Goal: Information Seeking & Learning: Check status

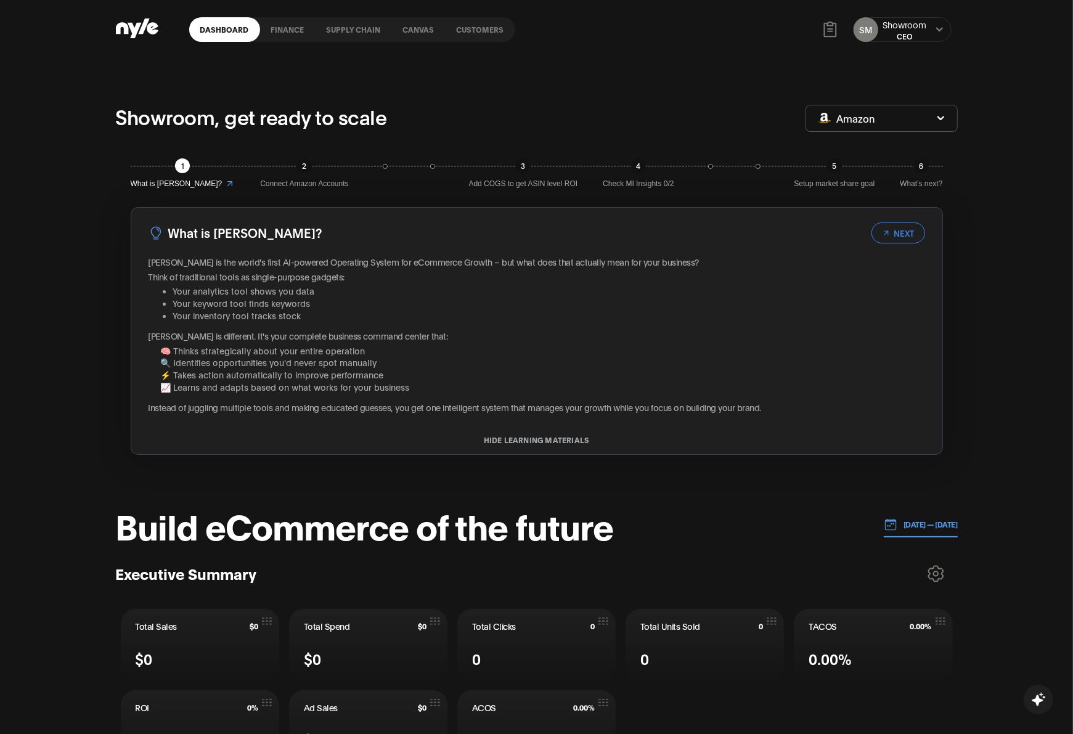
click at [273, 35] on link "finance" at bounding box center [287, 29] width 55 height 25
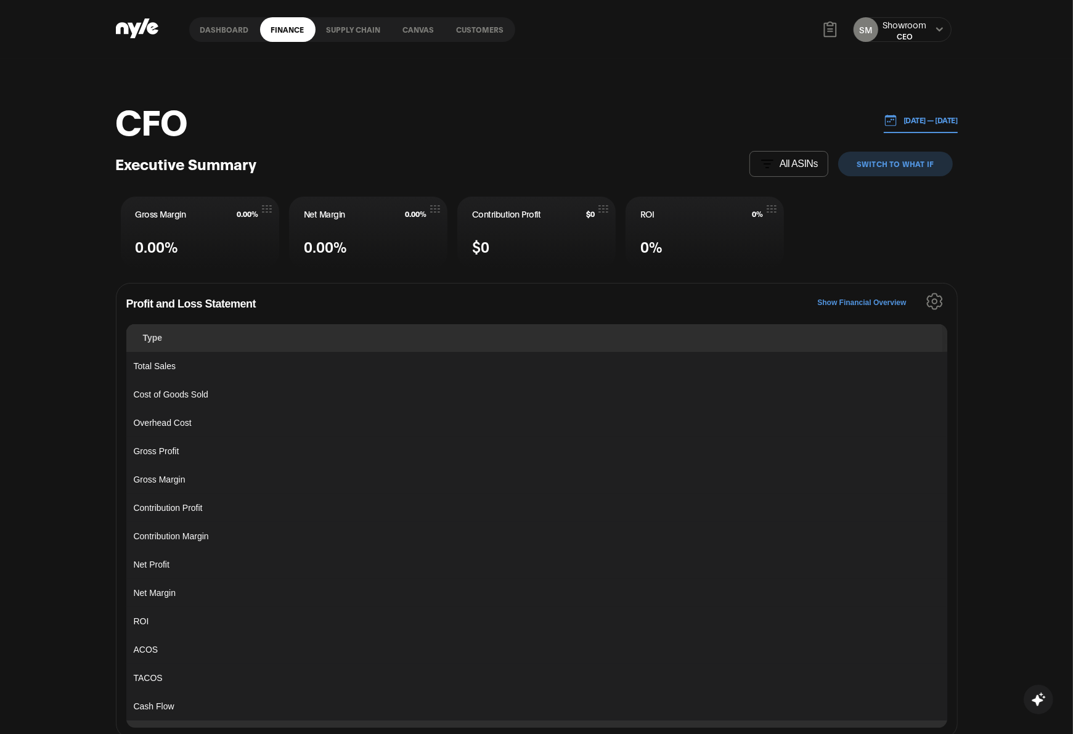
click at [934, 28] on div "SM Showroom CEO" at bounding box center [902, 29] width 99 height 25
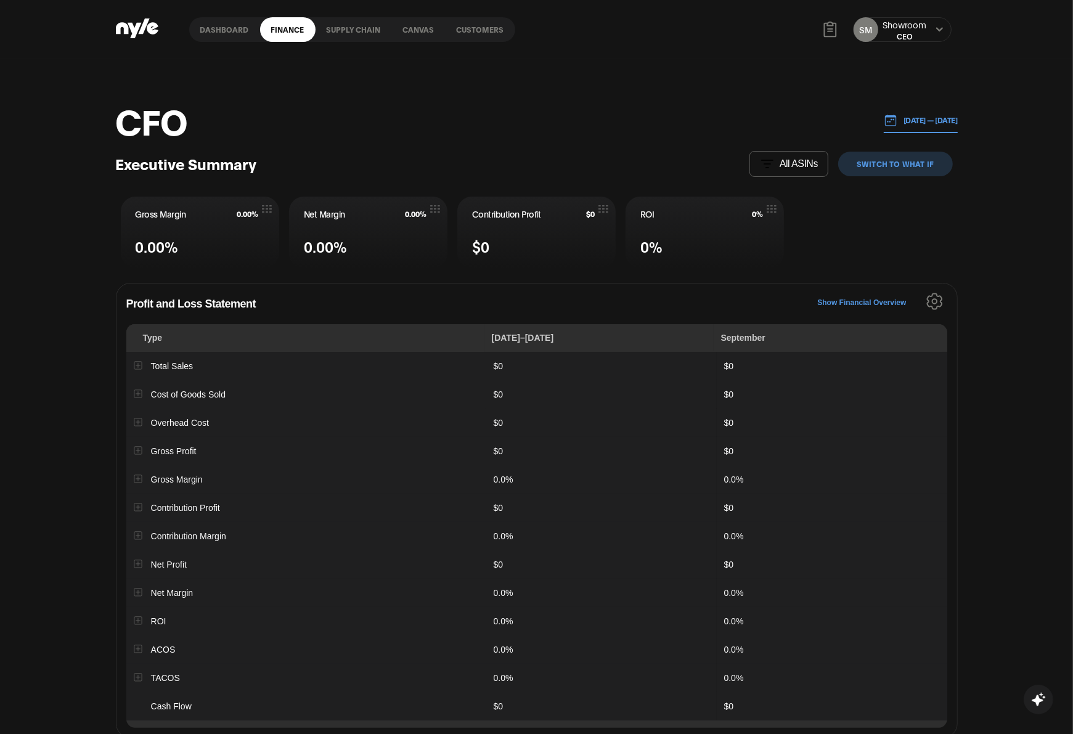
click at [939, 29] on icon at bounding box center [940, 29] width 8 height 7
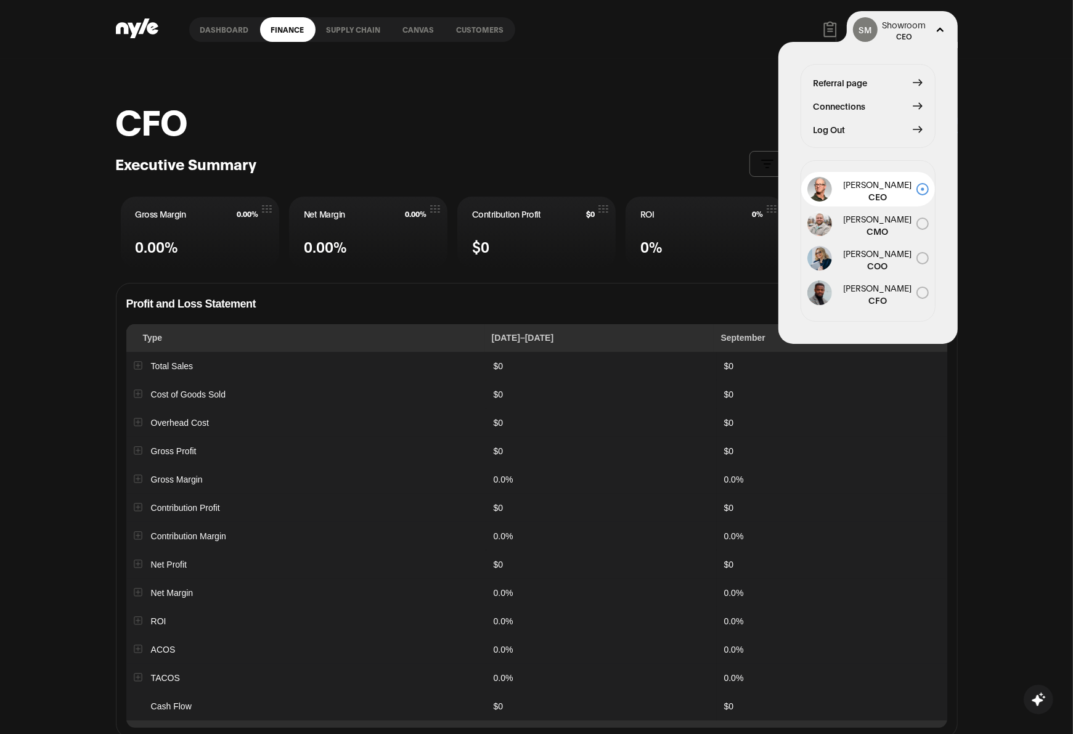
click at [751, 15] on div "Dashboard finance Supply chain Canvas Customers SM Showroom CEO Referral page C…" at bounding box center [537, 29] width 842 height 59
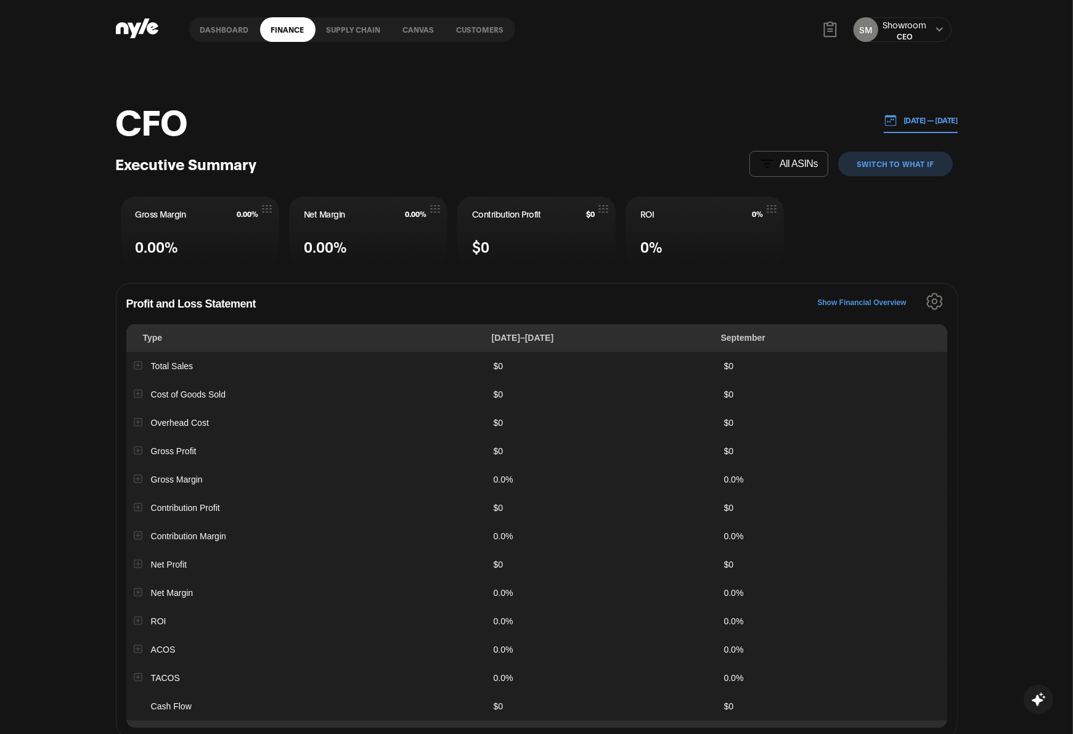
drag, startPoint x: 472, startPoint y: 25, endPoint x: 478, endPoint y: 56, distance: 31.3
click at [472, 25] on link "Customers" at bounding box center [481, 29] width 70 height 25
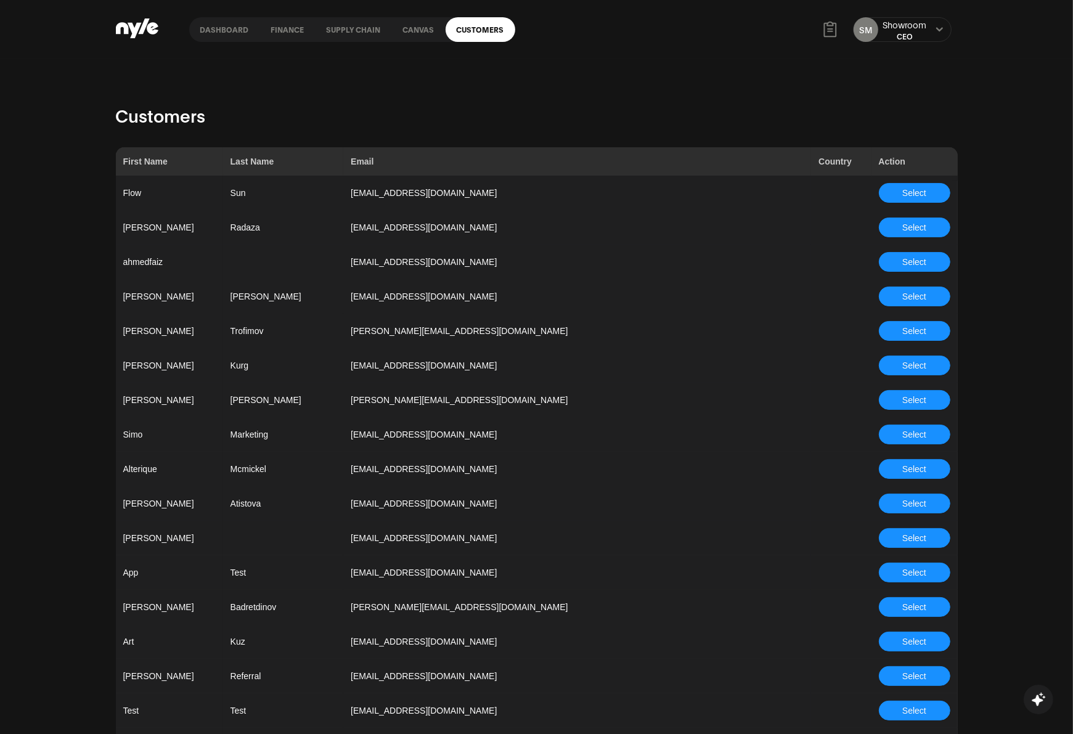
scroll to position [3207, 0]
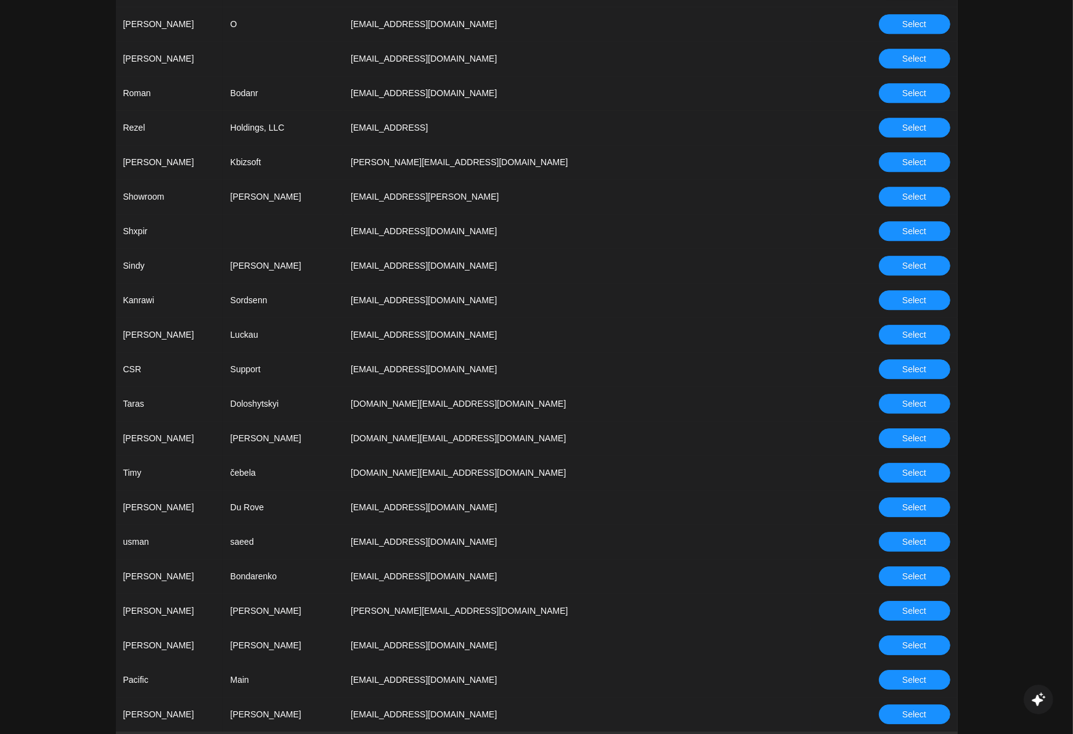
click at [919, 359] on button "Select" at bounding box center [915, 369] width 72 height 20
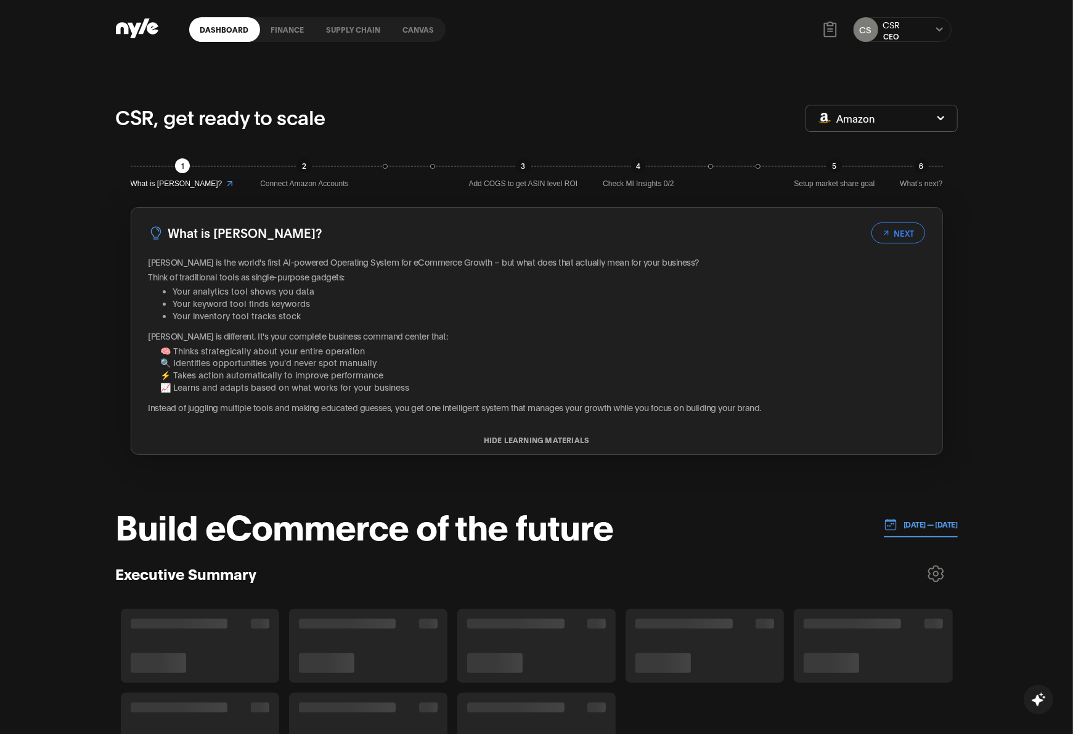
click at [282, 23] on link "finance" at bounding box center [287, 29] width 55 height 25
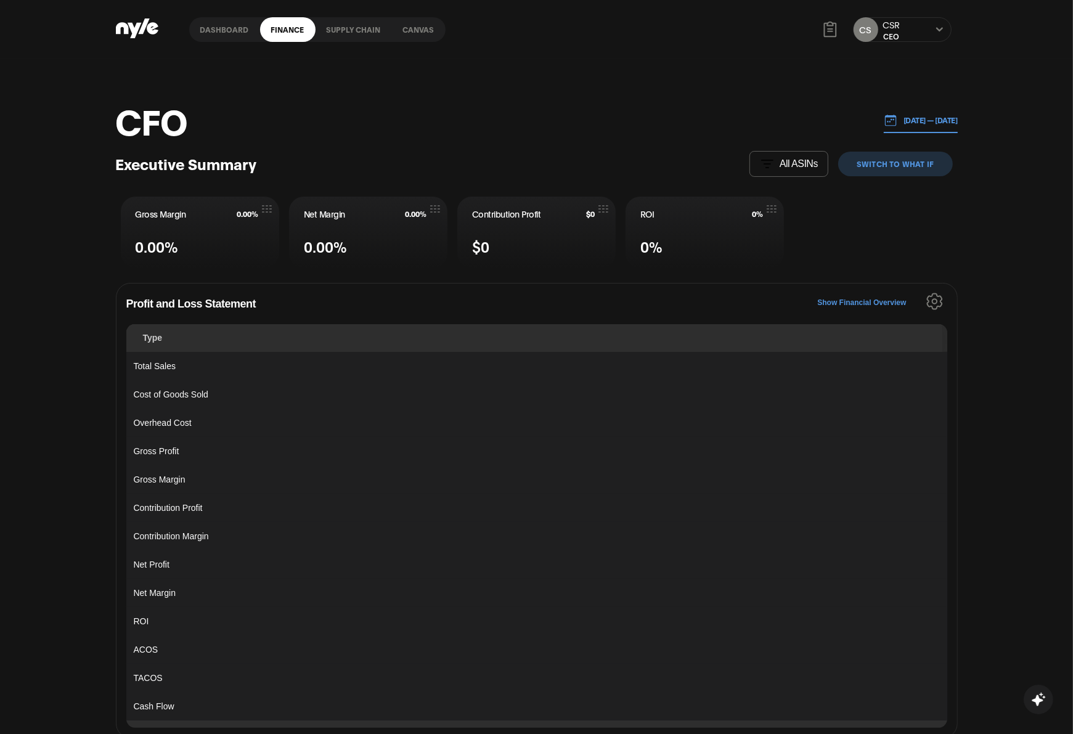
drag, startPoint x: 891, startPoint y: 118, endPoint x: 888, endPoint y: 127, distance: 9.0
click at [898, 118] on p "[DATE] — [DATE]" at bounding box center [928, 120] width 60 height 11
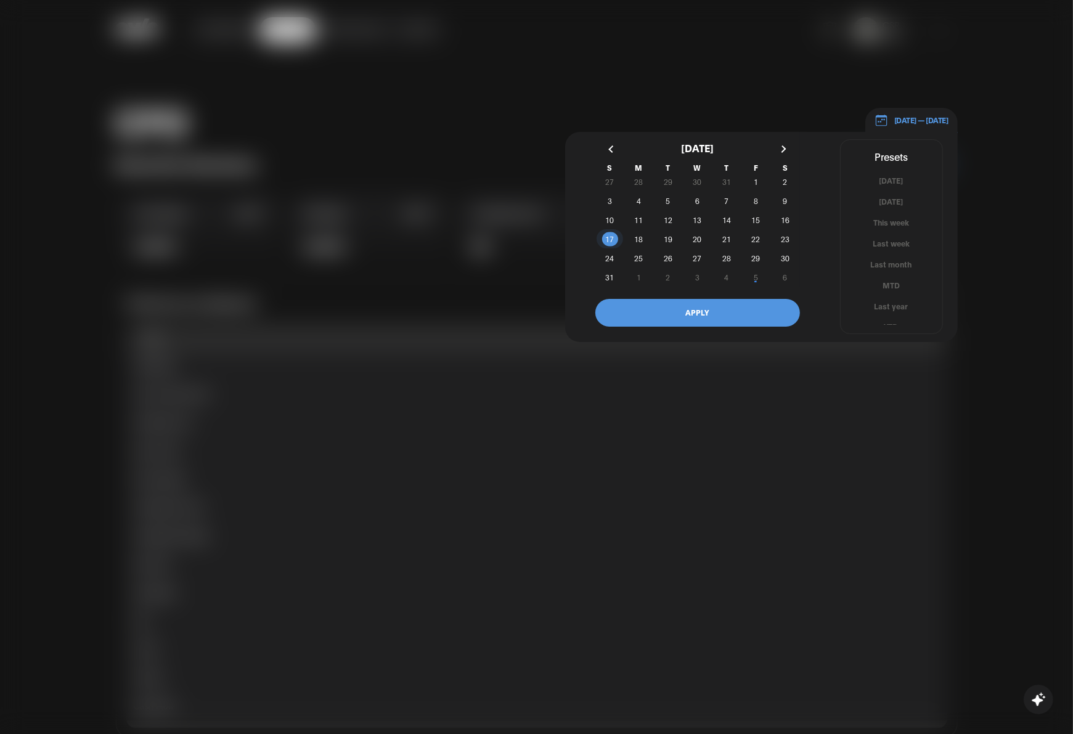
drag, startPoint x: 606, startPoint y: 239, endPoint x: 663, endPoint y: 241, distance: 57.4
click at [610, 239] on span "17" at bounding box center [609, 239] width 9 height 22
click at [777, 235] on span "23" at bounding box center [785, 238] width 29 height 13
click at [748, 311] on button "APPLY" at bounding box center [697, 313] width 205 height 28
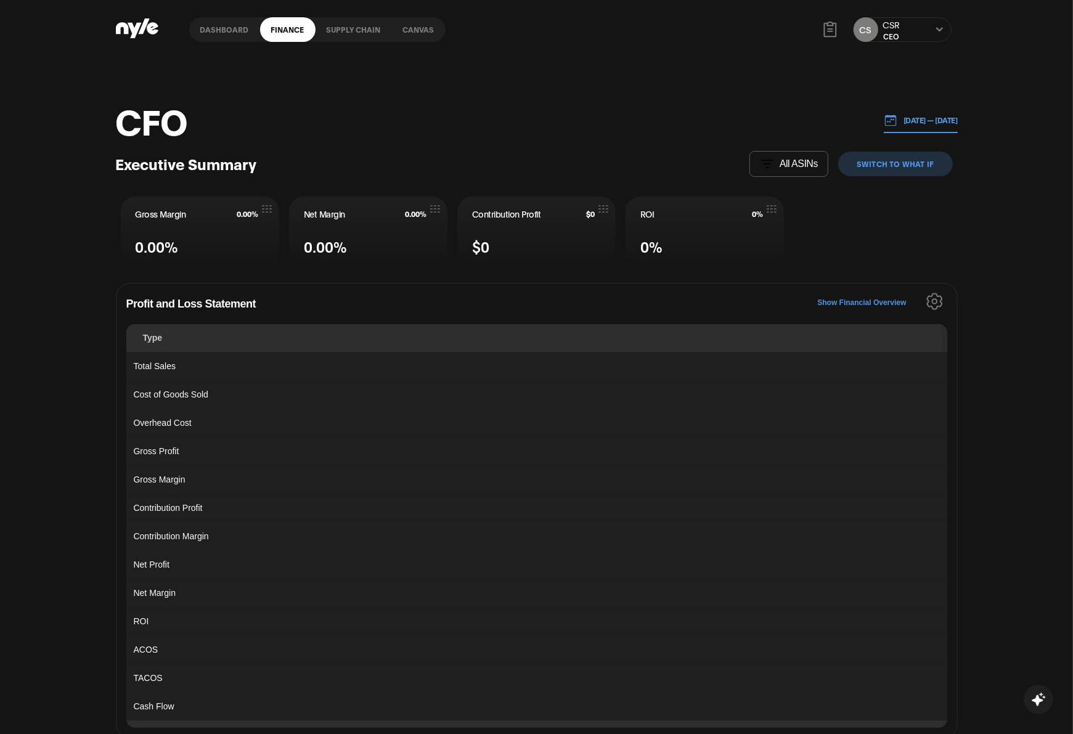
click at [205, 26] on link "Dashboard" at bounding box center [224, 29] width 71 height 25
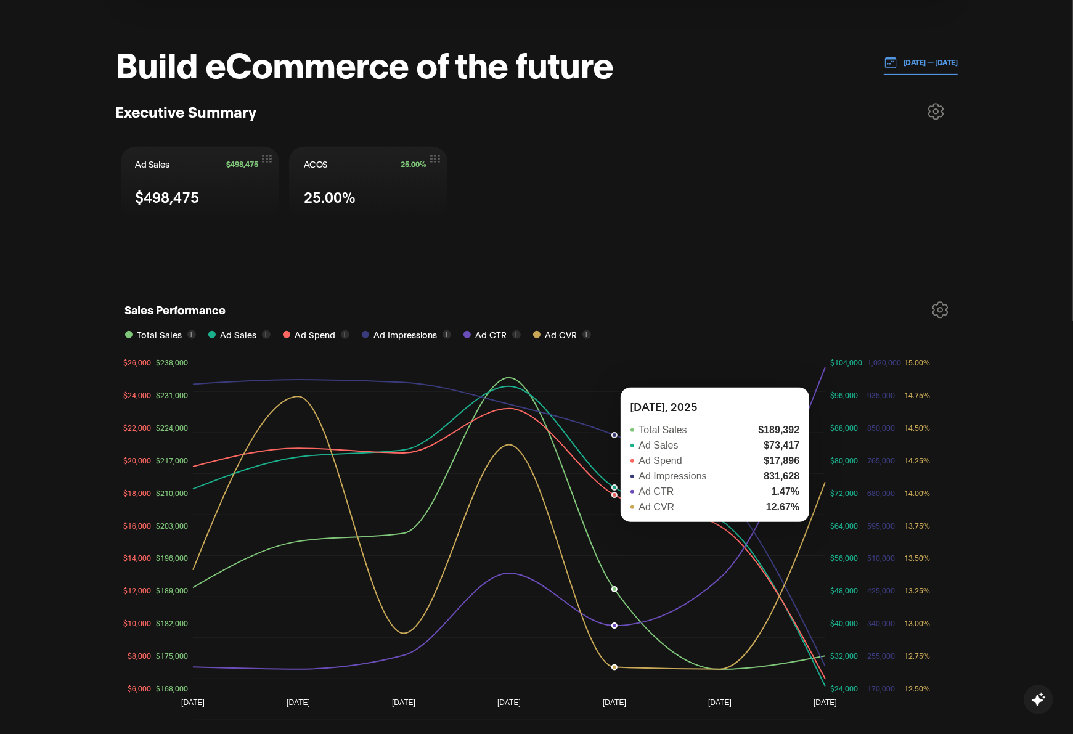
scroll to position [308, 0]
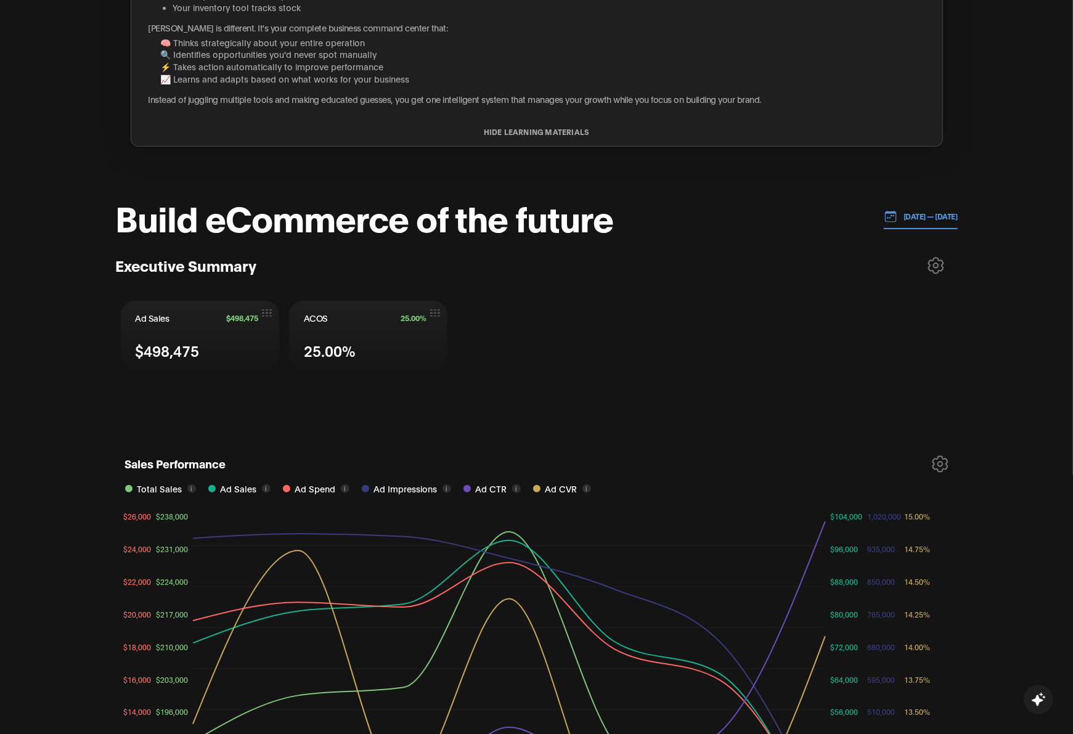
click at [914, 216] on p "[DATE] — [DATE]" at bounding box center [928, 216] width 60 height 11
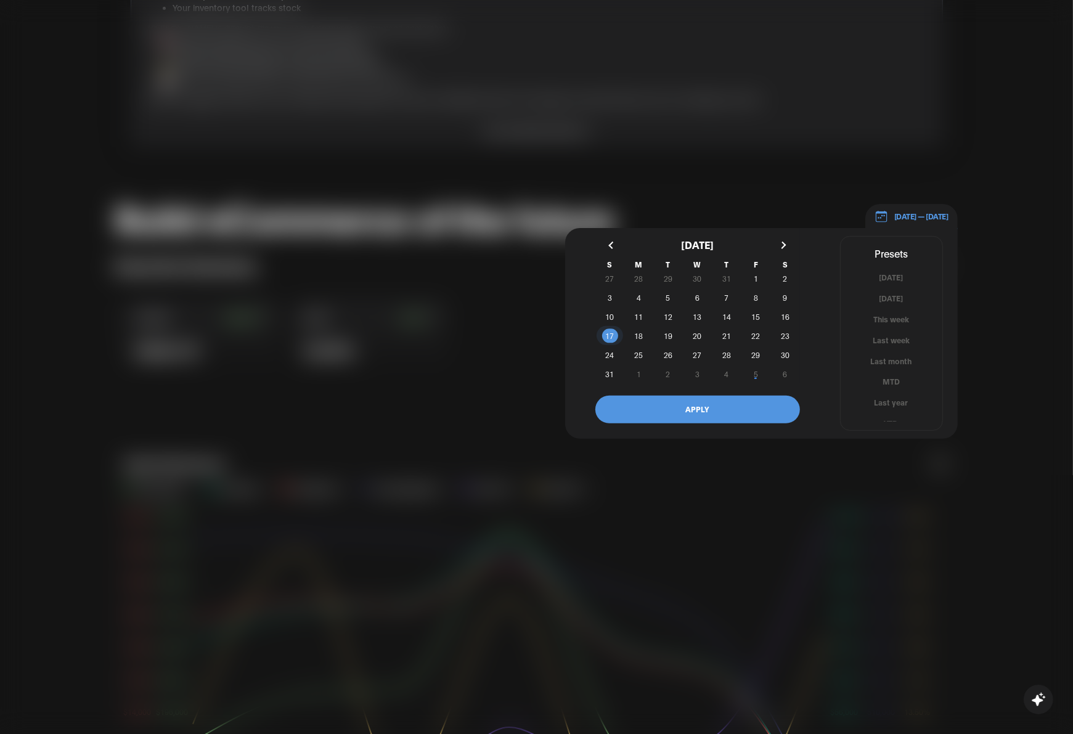
click at [605, 333] on span "17" at bounding box center [609, 335] width 29 height 13
click at [783, 248] on button "button" at bounding box center [783, 245] width 22 height 22
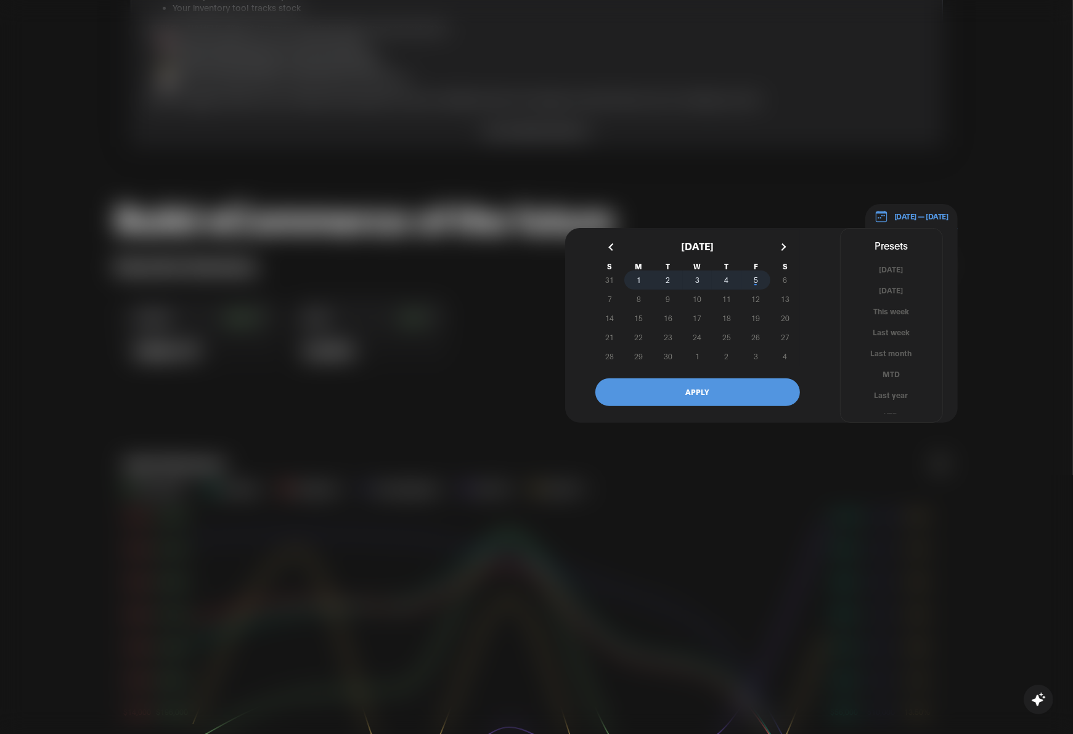
click at [757, 284] on span "5" at bounding box center [756, 280] width 4 height 22
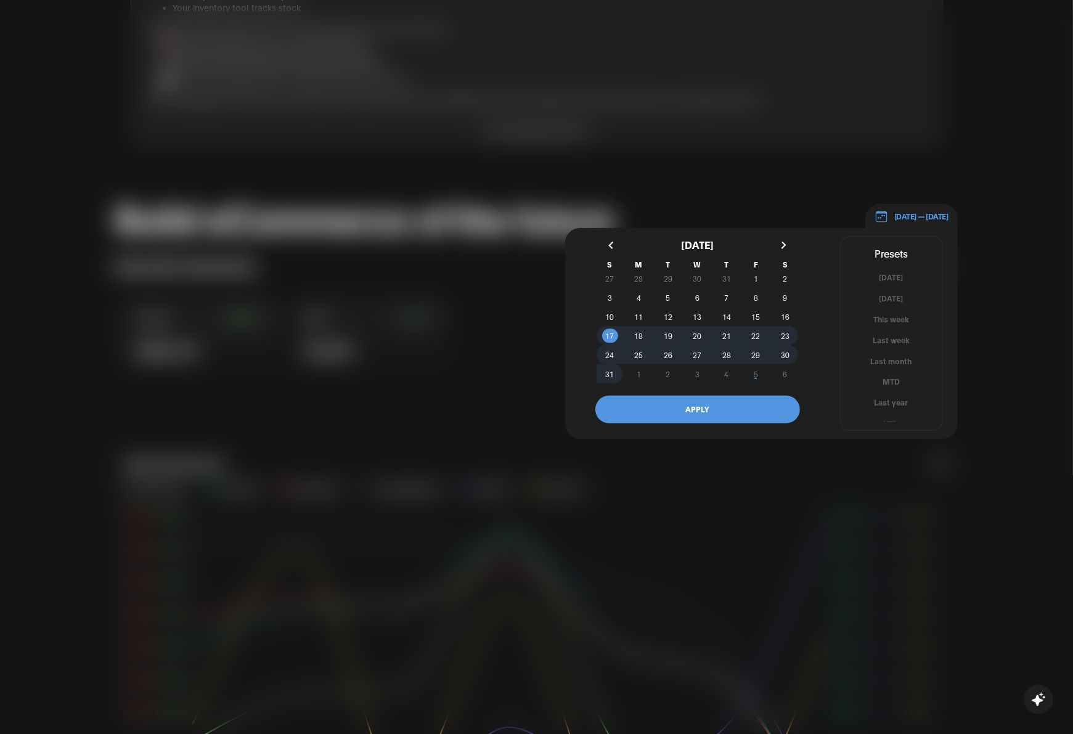
click at [753, 411] on button "APPLY" at bounding box center [697, 410] width 205 height 28
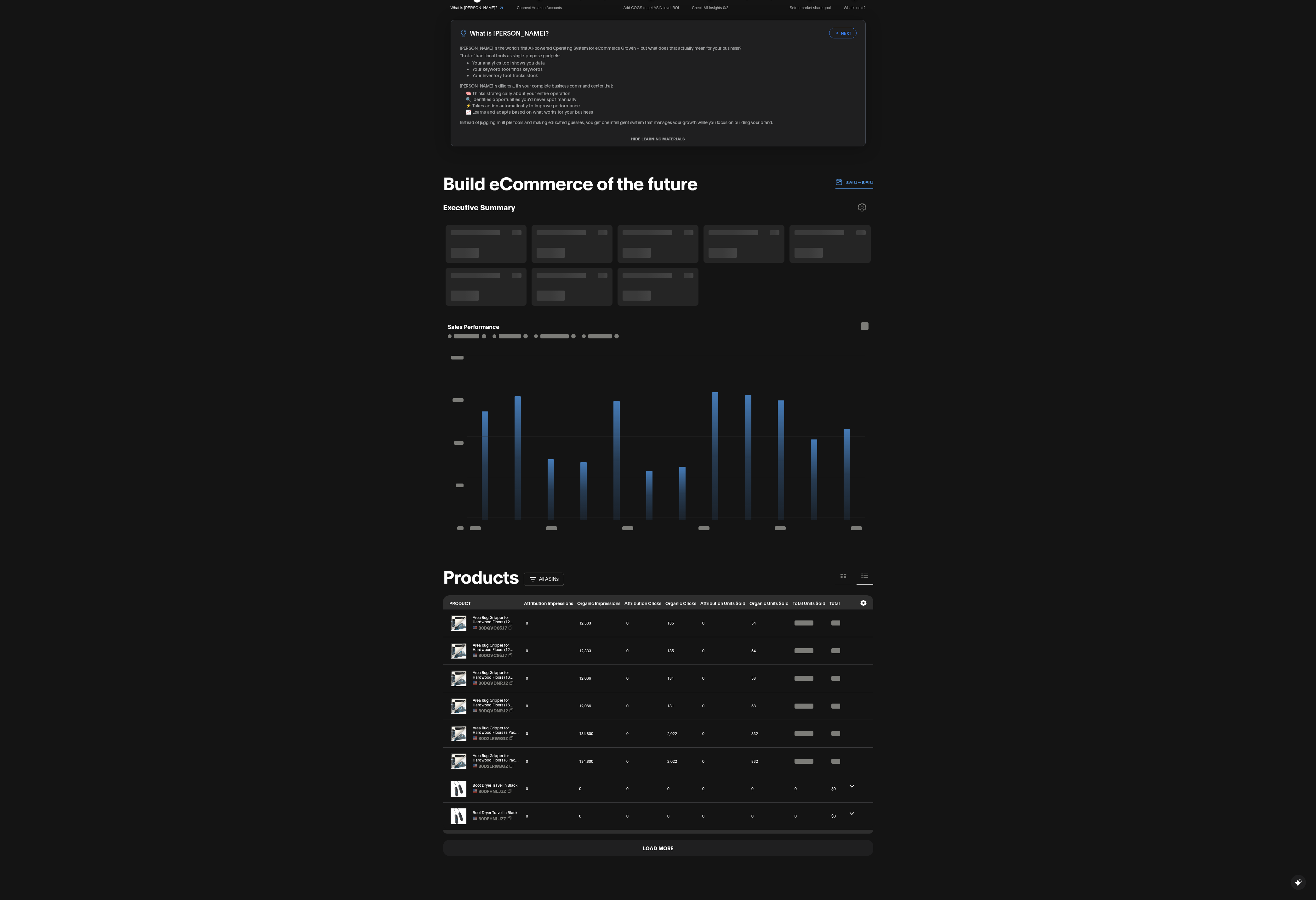
scroll to position [0, 0]
